Goal: Information Seeking & Learning: Learn about a topic

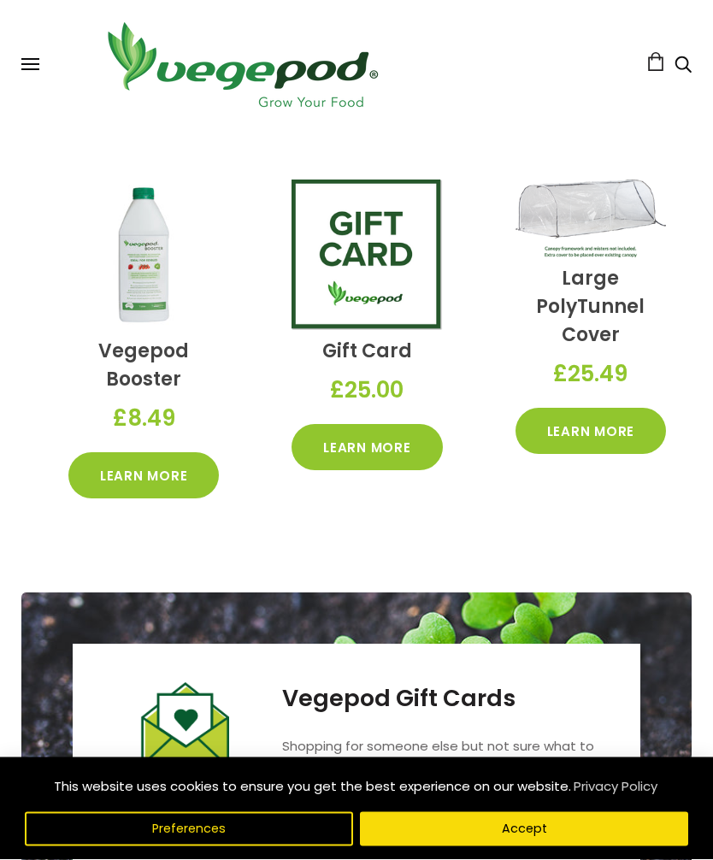
scroll to position [3085, 0]
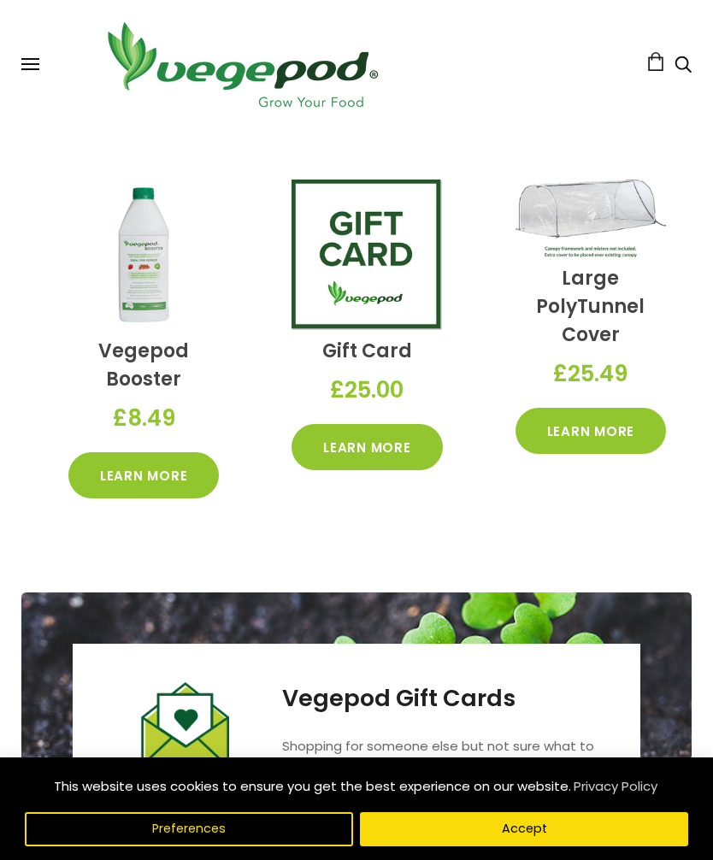
click at [591, 412] on link "Learn More" at bounding box center [590, 431] width 150 height 46
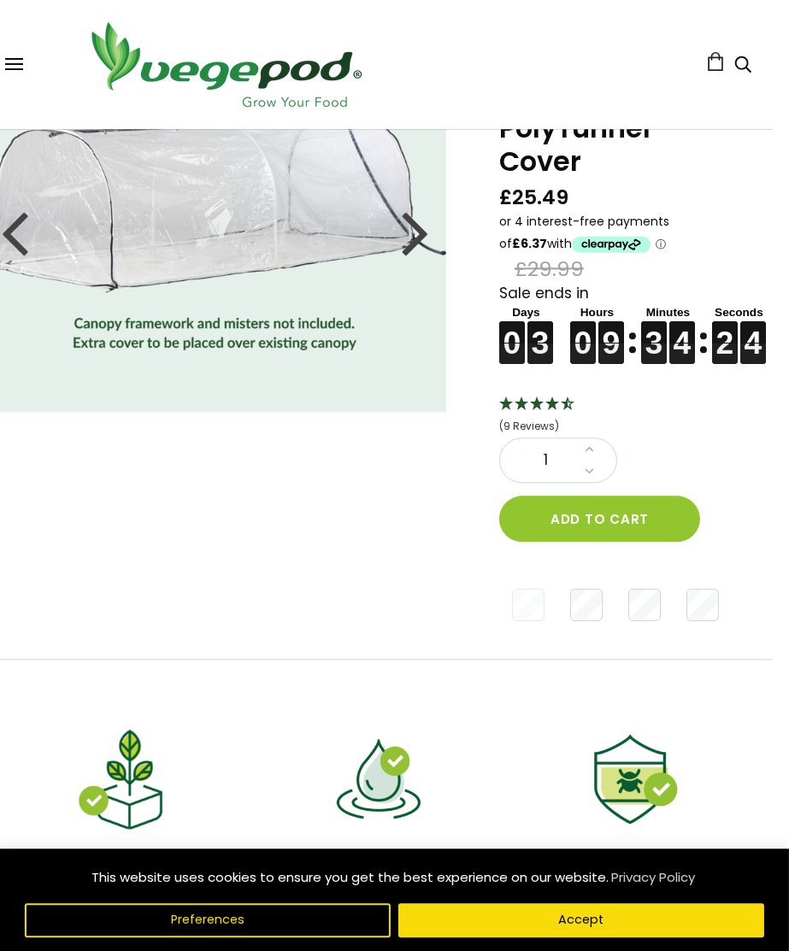
scroll to position [118, 17]
click at [9, 51] on div "Shop Vegepod Bundles Vegepods Stands & Trolleys Kitchen Garden Accessories & Ot…" at bounding box center [377, 64] width 746 height 95
click at [19, 62] on button at bounding box center [13, 64] width 18 height 13
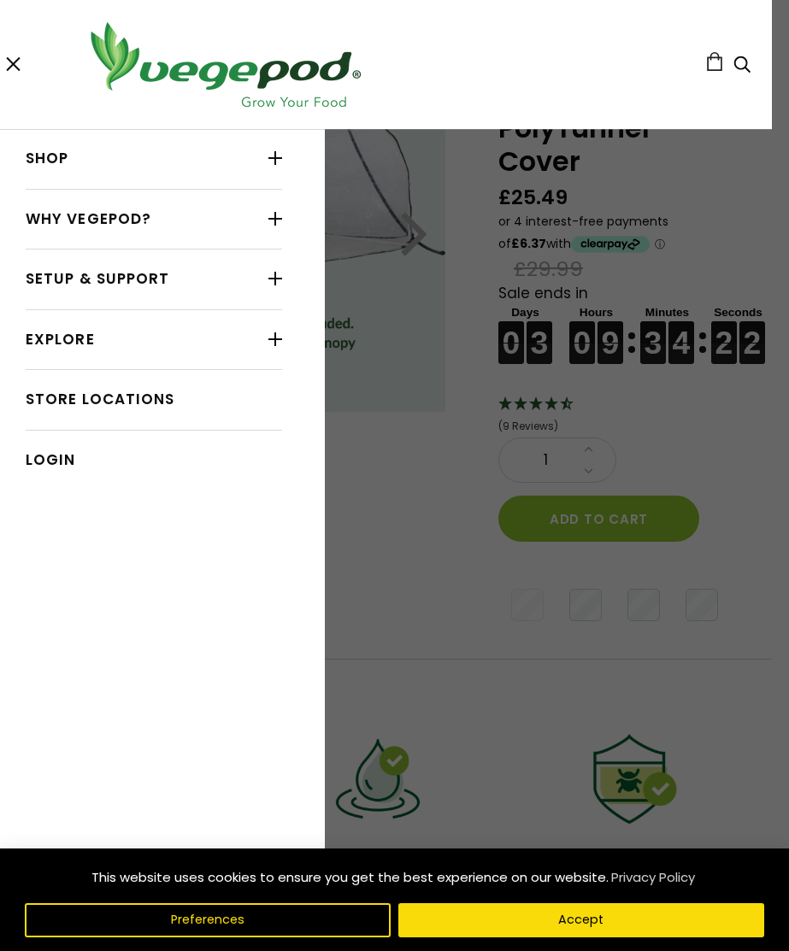
scroll to position [117, 17]
click at [39, 174] on link "Shop" at bounding box center [154, 159] width 256 height 32
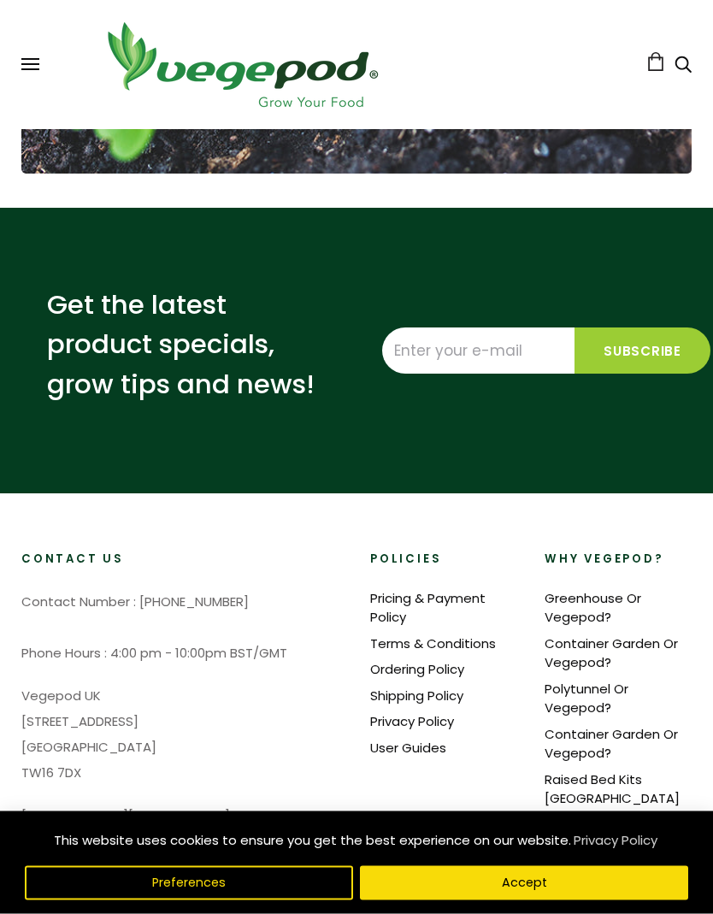
scroll to position [3849, 0]
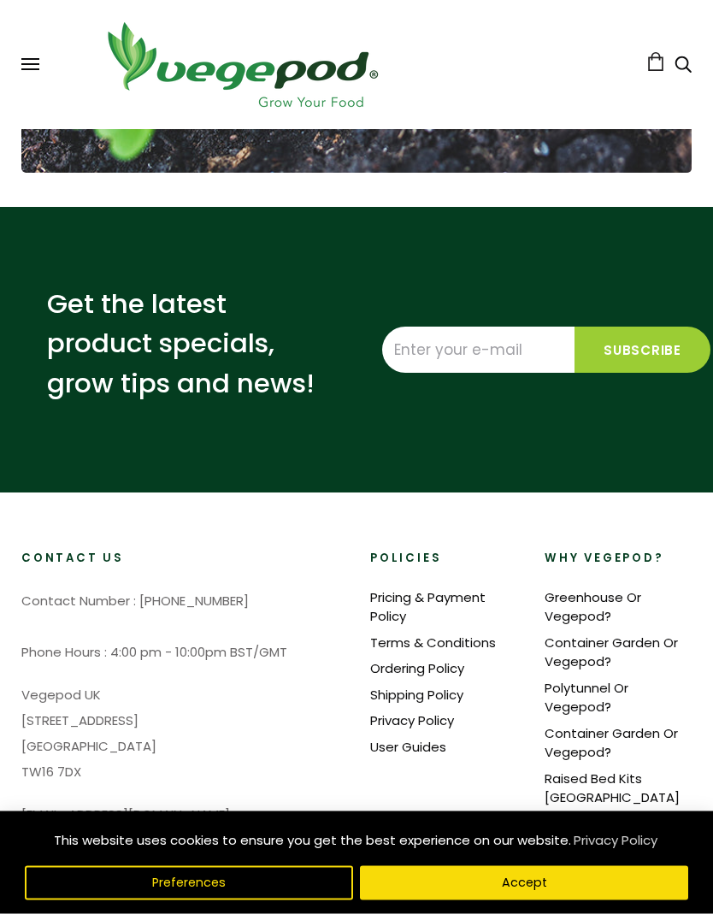
click at [582, 589] on link "Greenhouse Or Vegepod?" at bounding box center [592, 608] width 97 height 38
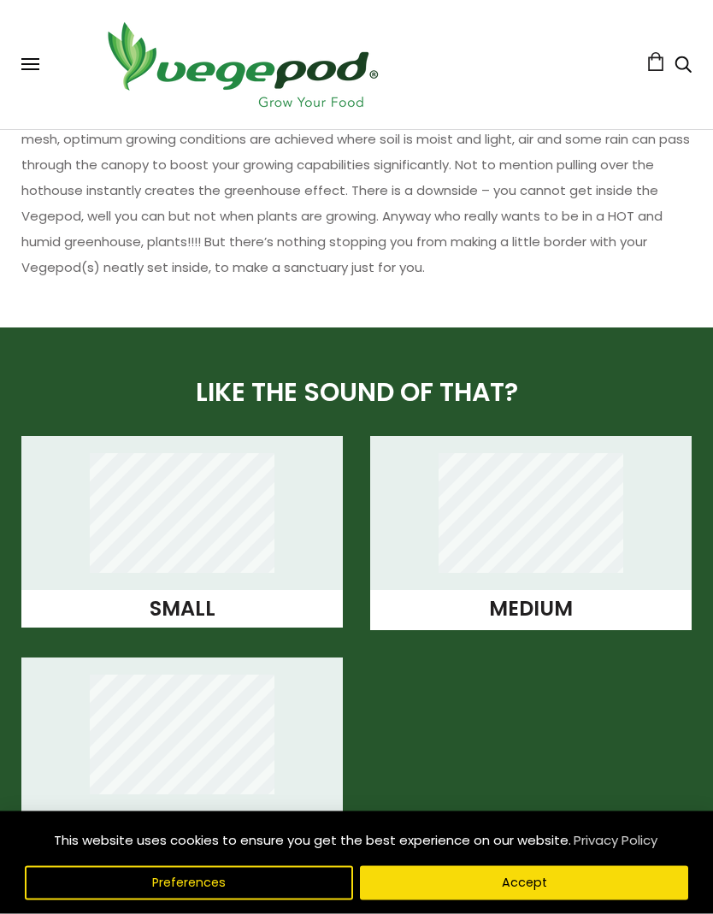
scroll to position [1285, 0]
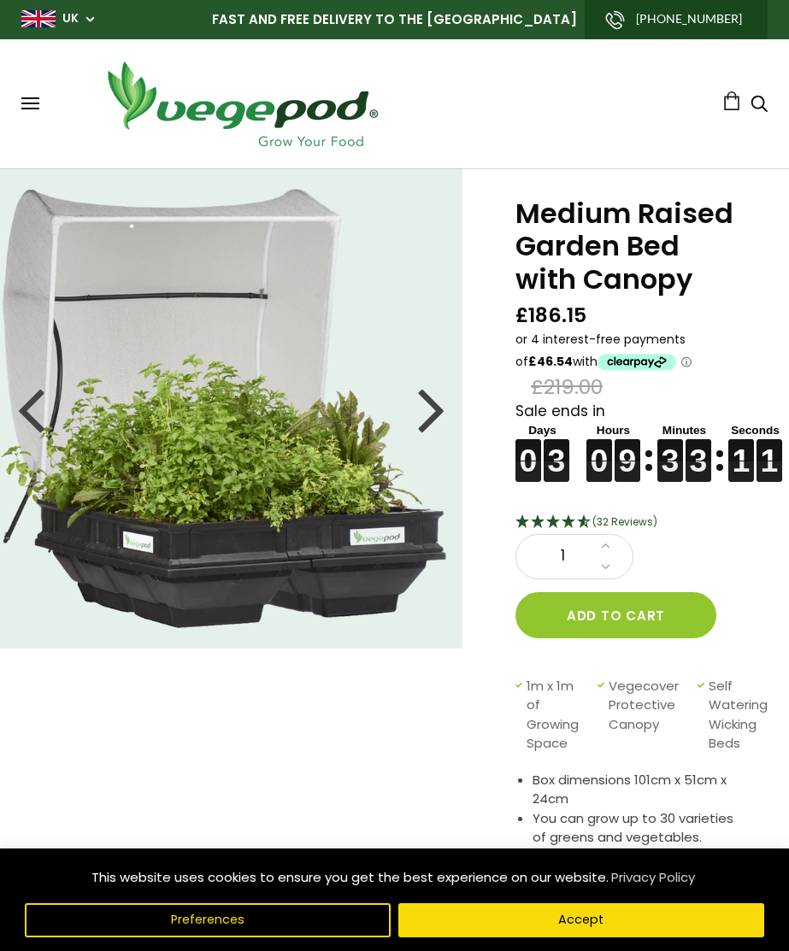
click at [29, 405] on div at bounding box center [30, 408] width 27 height 77
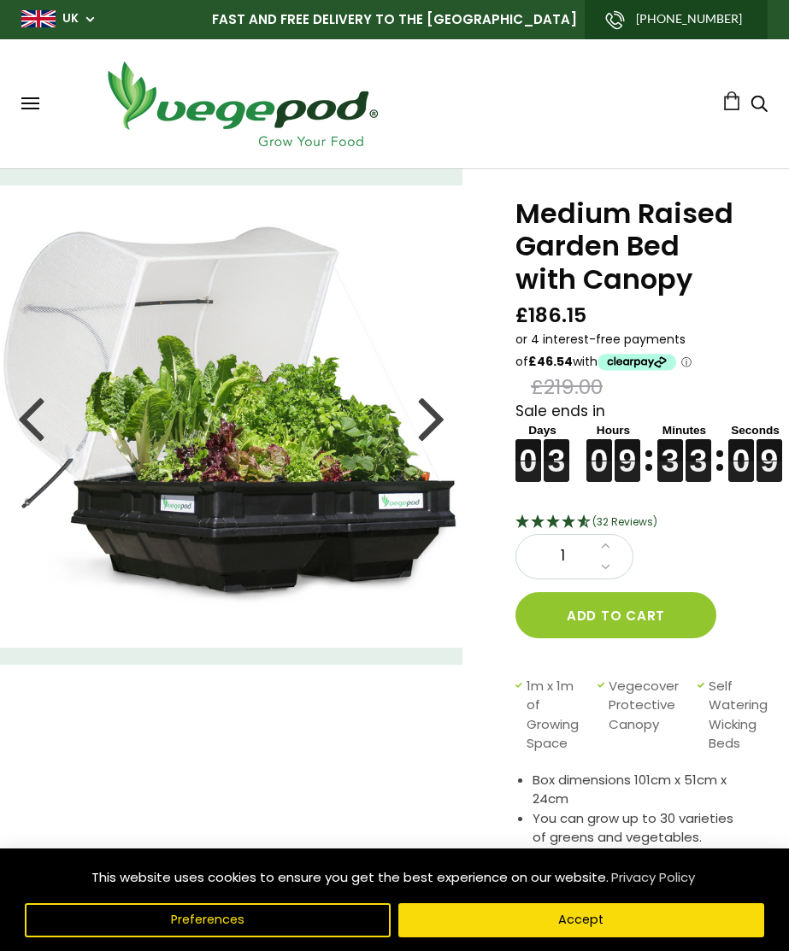
click at [24, 417] on div at bounding box center [30, 417] width 27 height 77
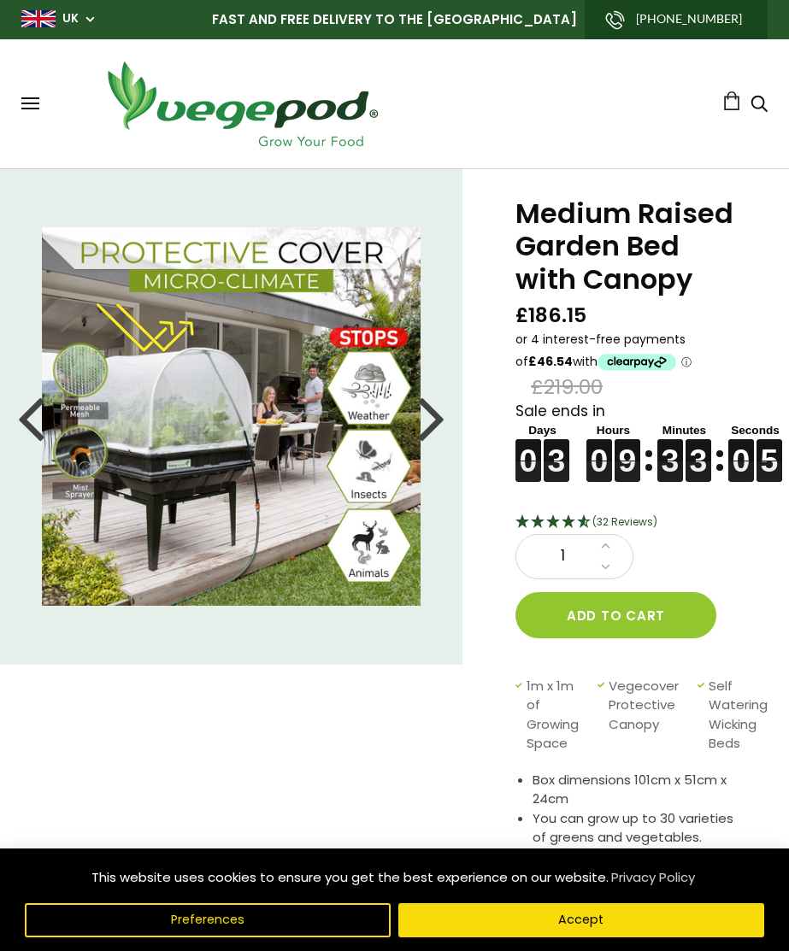
click at [33, 424] on div at bounding box center [30, 417] width 27 height 77
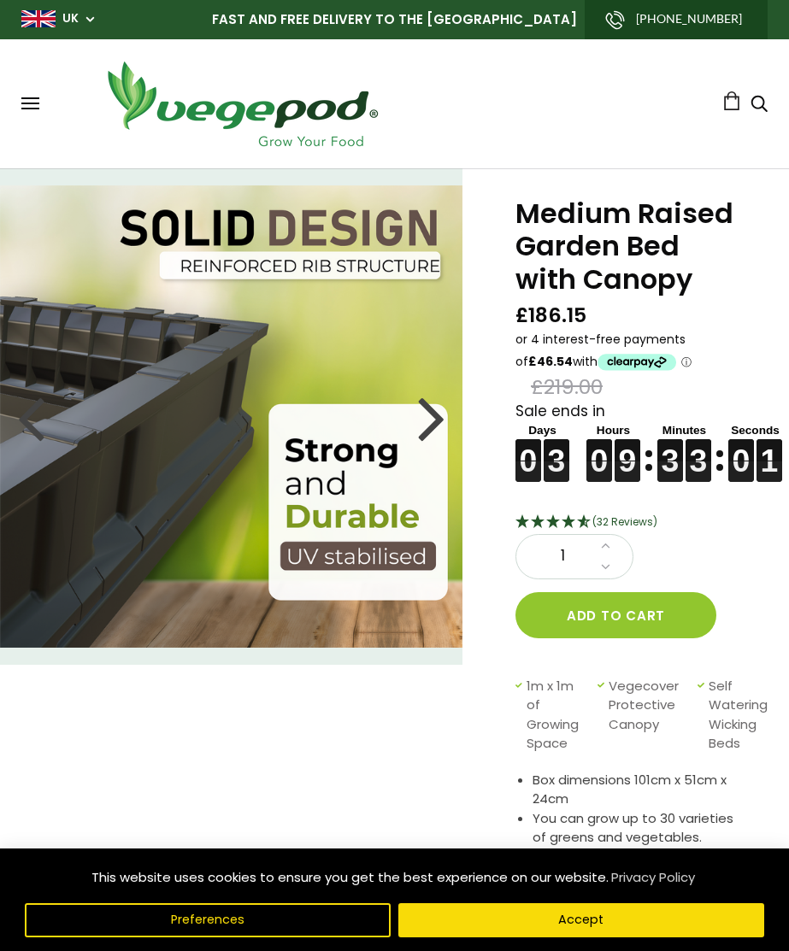
click at [428, 411] on div at bounding box center [431, 417] width 27 height 77
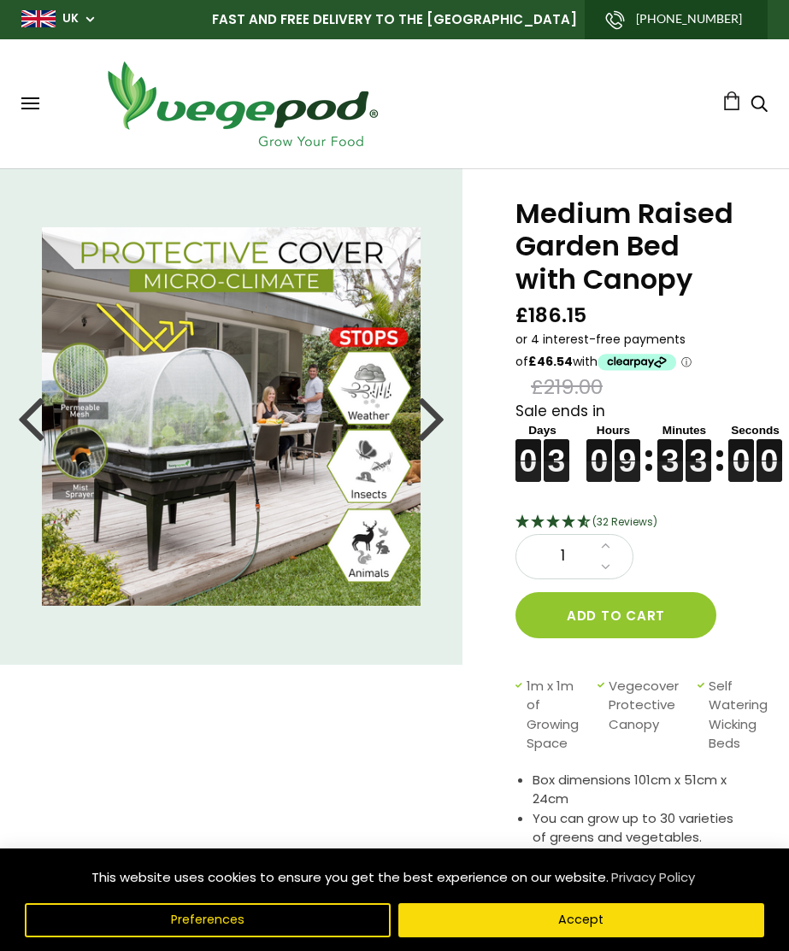
click at [434, 420] on div at bounding box center [431, 417] width 27 height 77
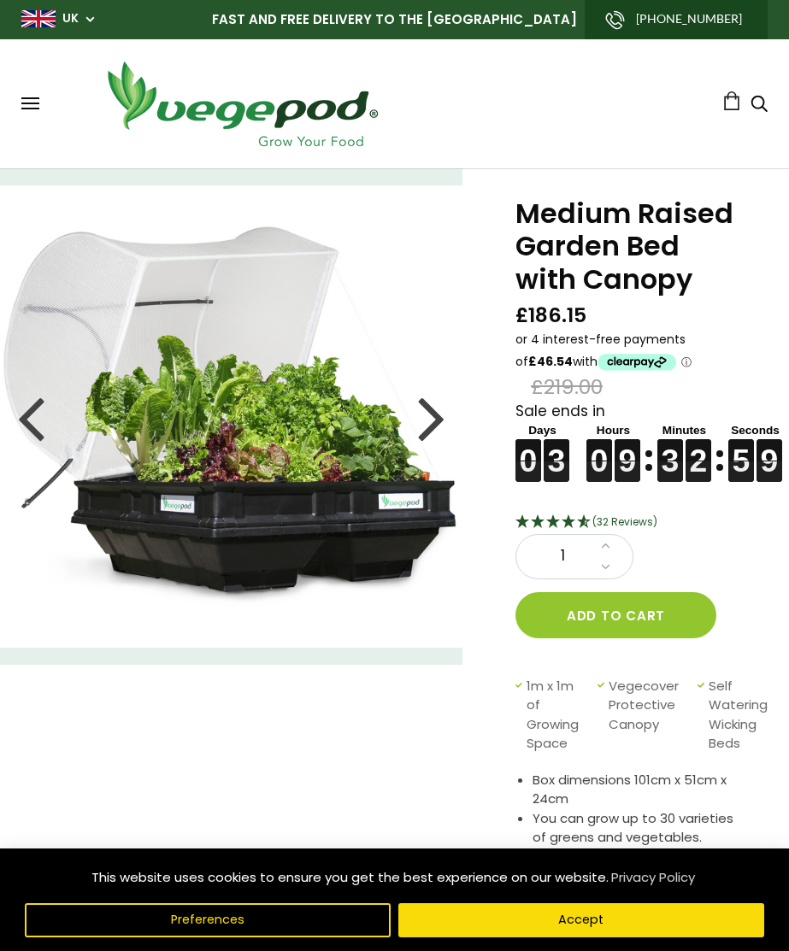
click at [439, 419] on div at bounding box center [431, 417] width 27 height 77
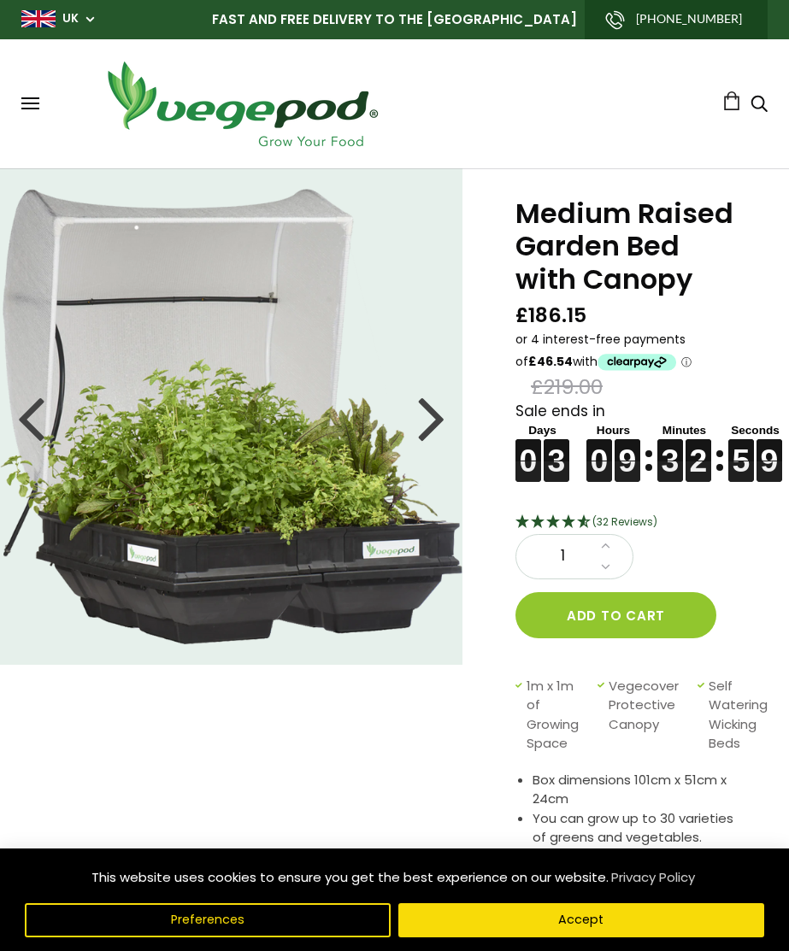
click at [427, 420] on div at bounding box center [431, 417] width 27 height 77
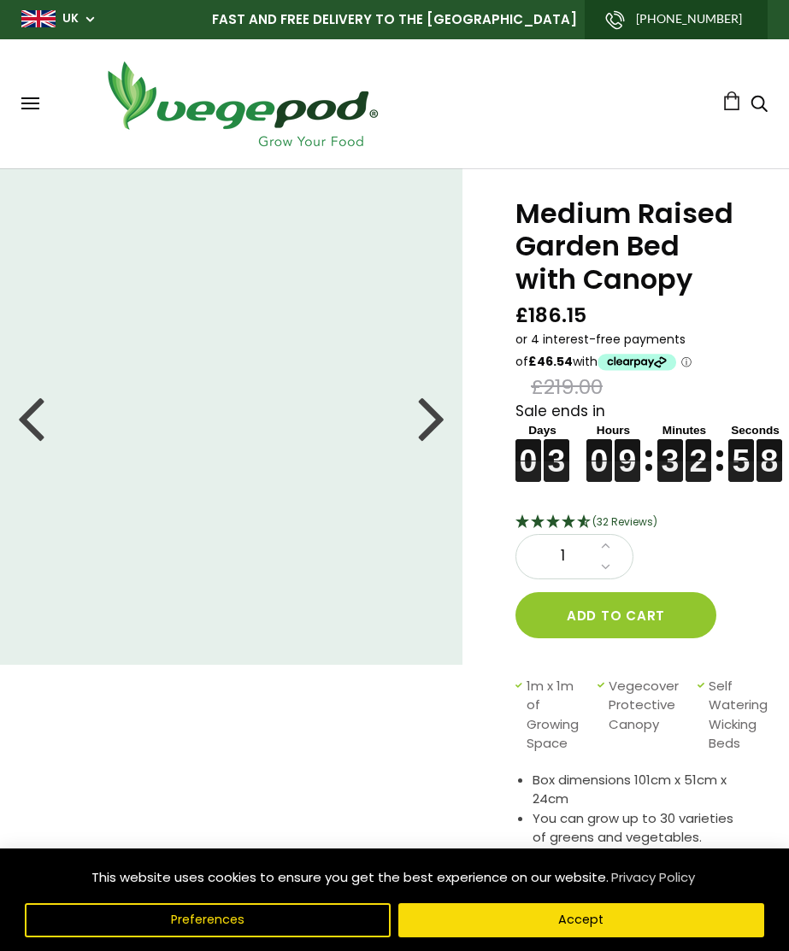
click at [433, 423] on div at bounding box center [431, 417] width 27 height 77
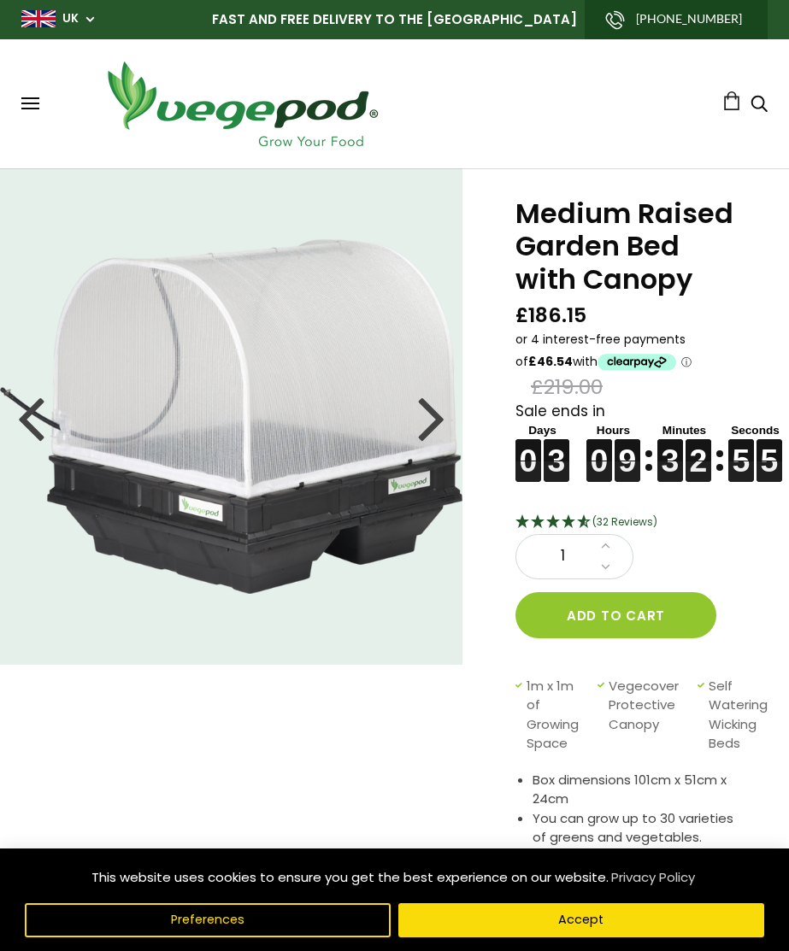
click at [437, 421] on div at bounding box center [431, 417] width 27 height 77
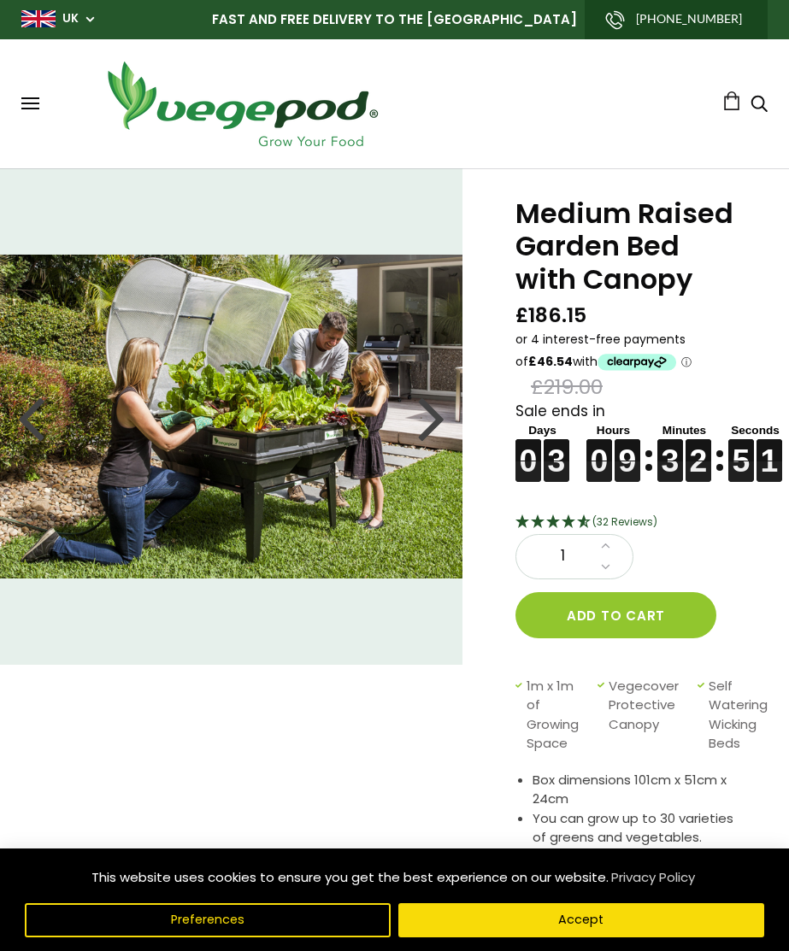
click at [429, 404] on div at bounding box center [431, 417] width 27 height 77
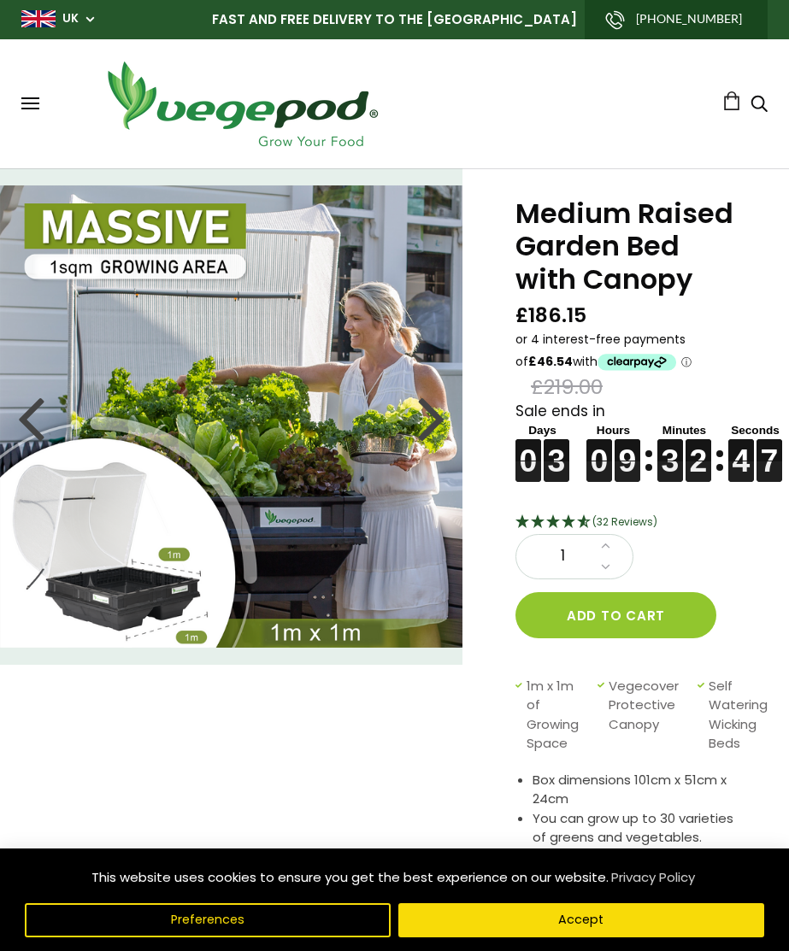
click at [432, 431] on div at bounding box center [431, 417] width 27 height 77
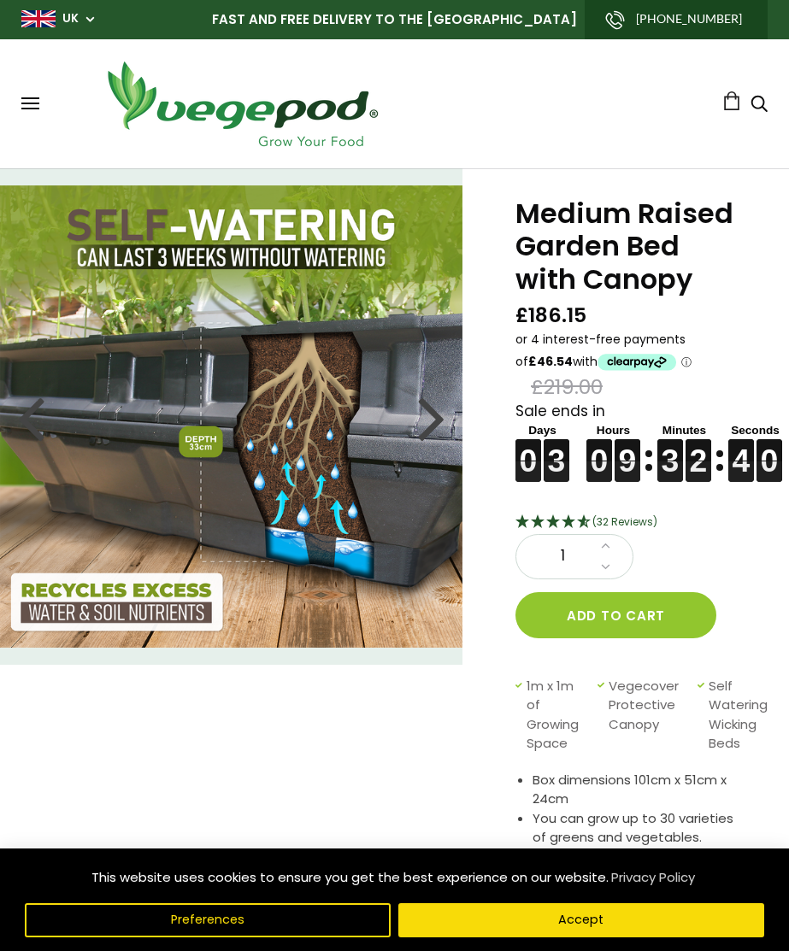
click at [429, 435] on div at bounding box center [431, 417] width 27 height 77
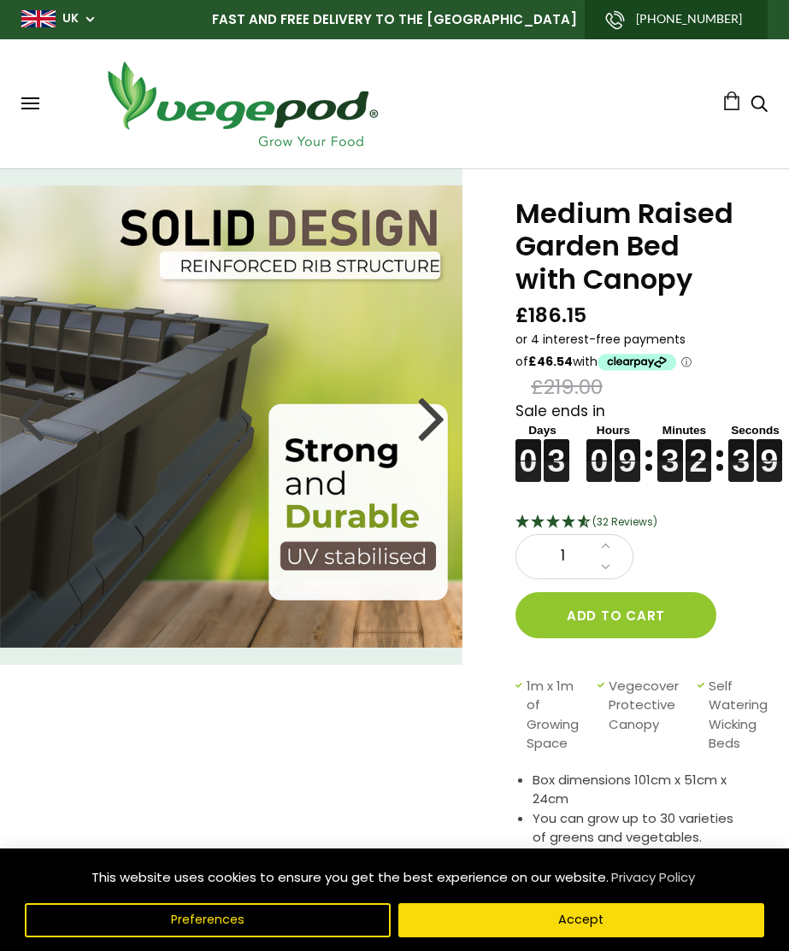
click at [445, 437] on img at bounding box center [231, 416] width 462 height 462
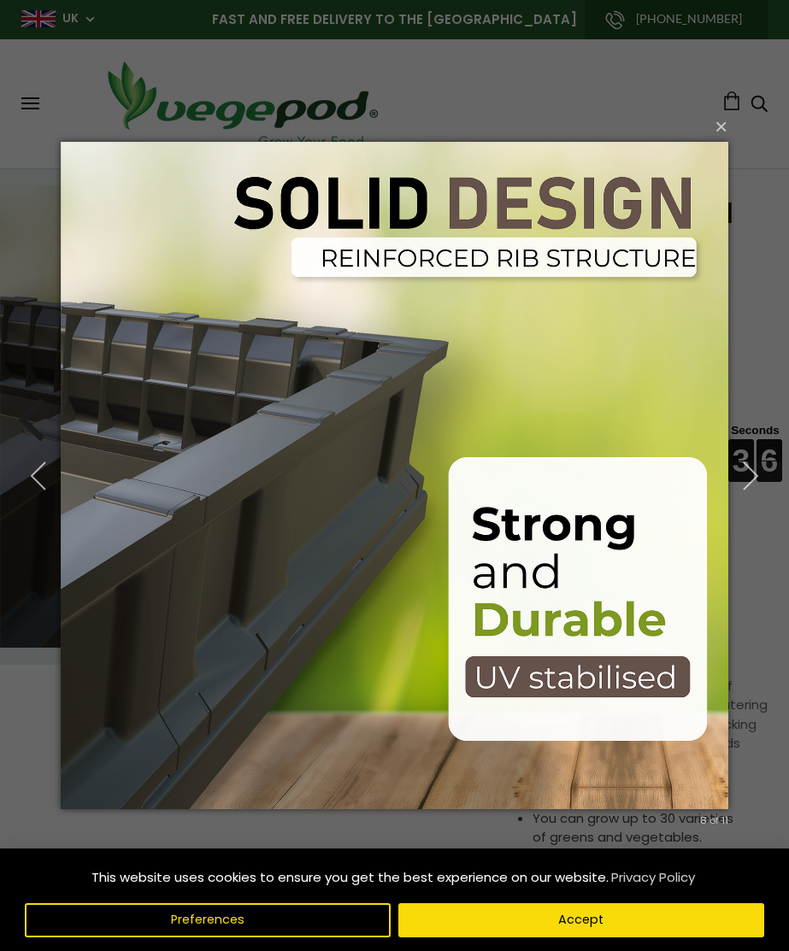
click at [733, 132] on button "×" at bounding box center [399, 127] width 667 height 38
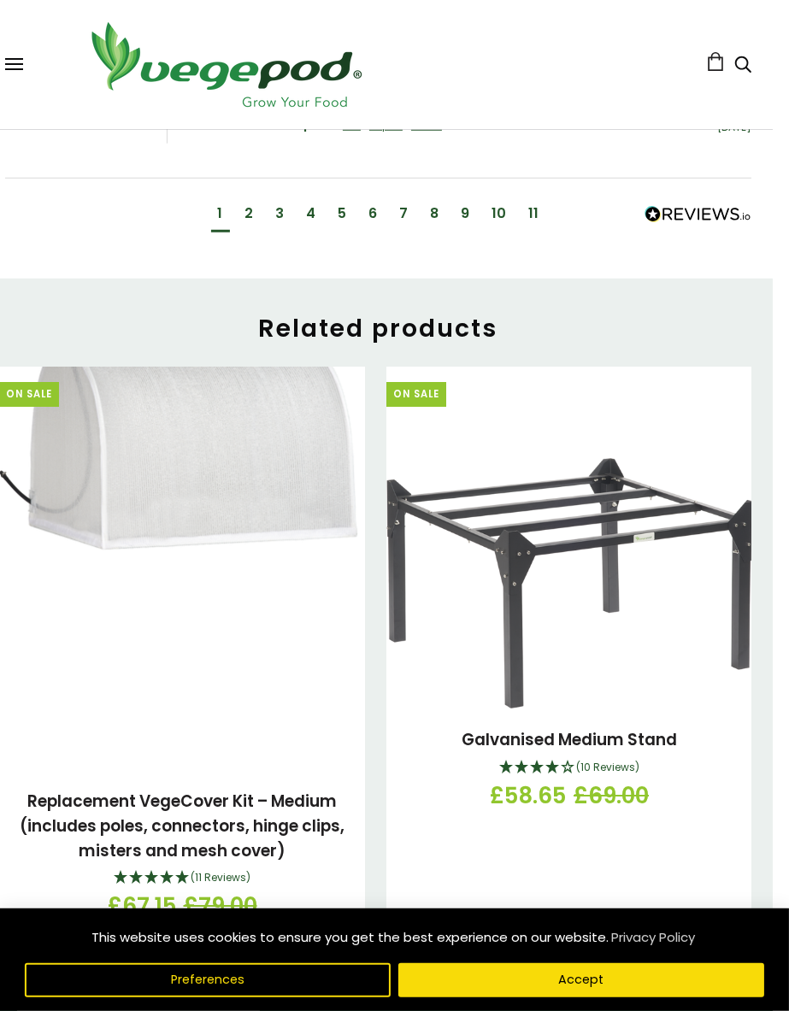
scroll to position [2701, 17]
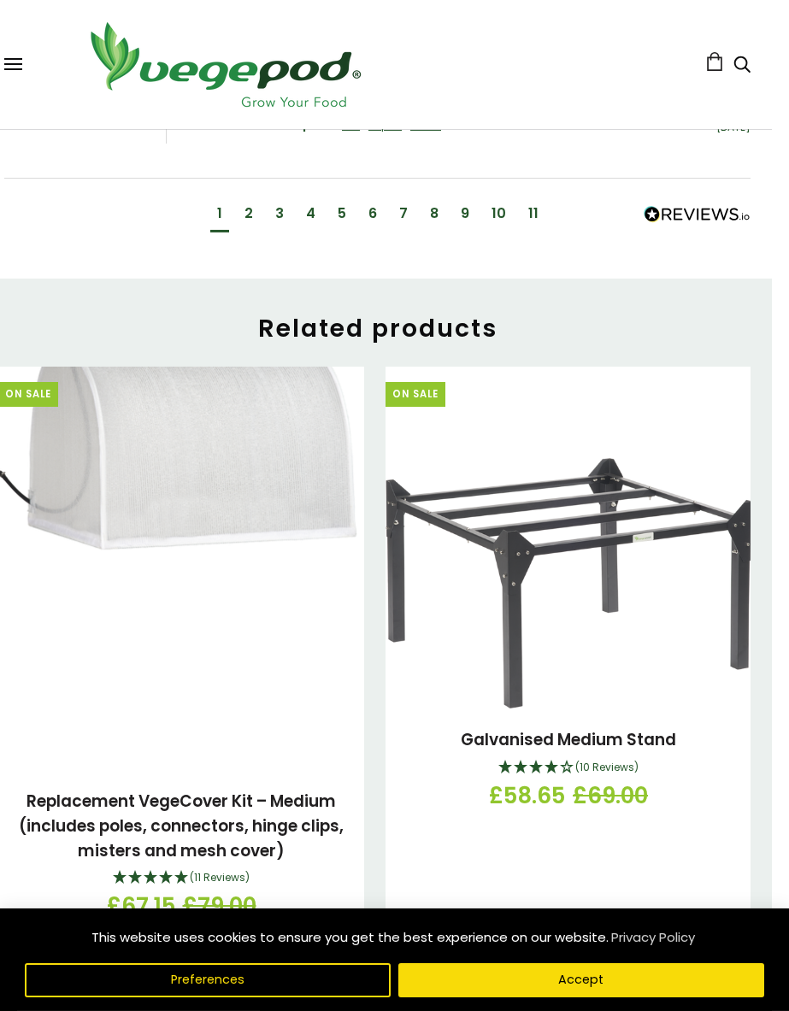
click at [525, 686] on img at bounding box center [569, 583] width 366 height 250
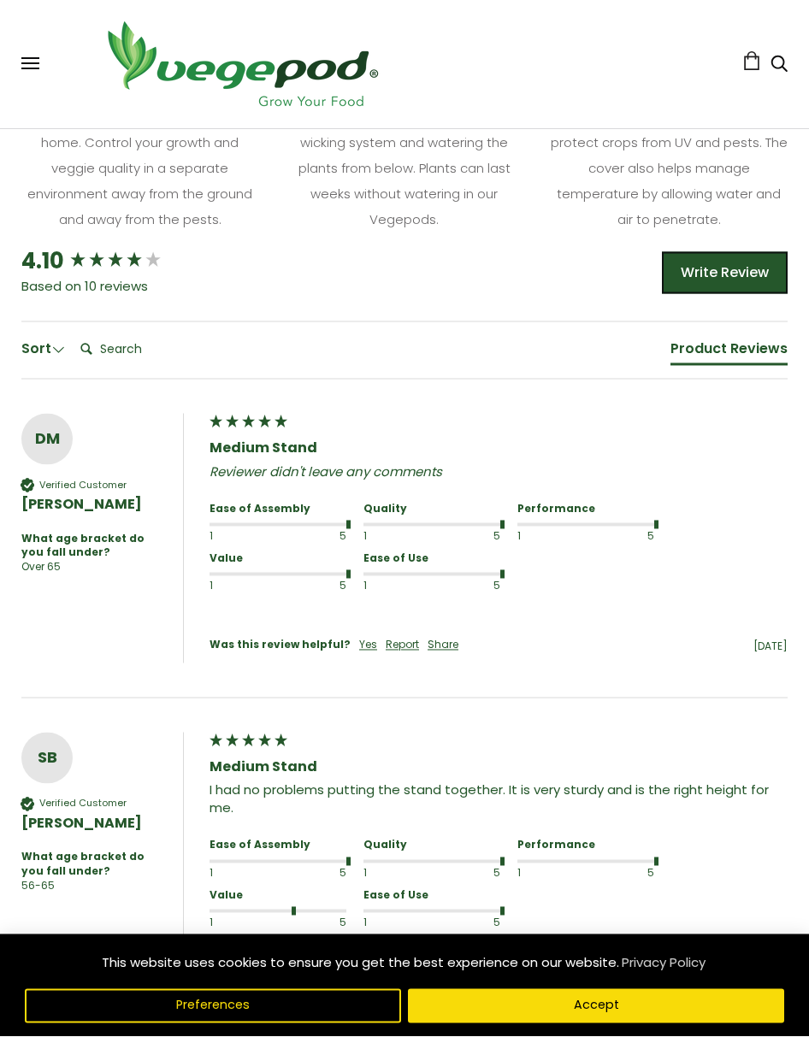
scroll to position [978, 0]
